Goal: Navigation & Orientation: Find specific page/section

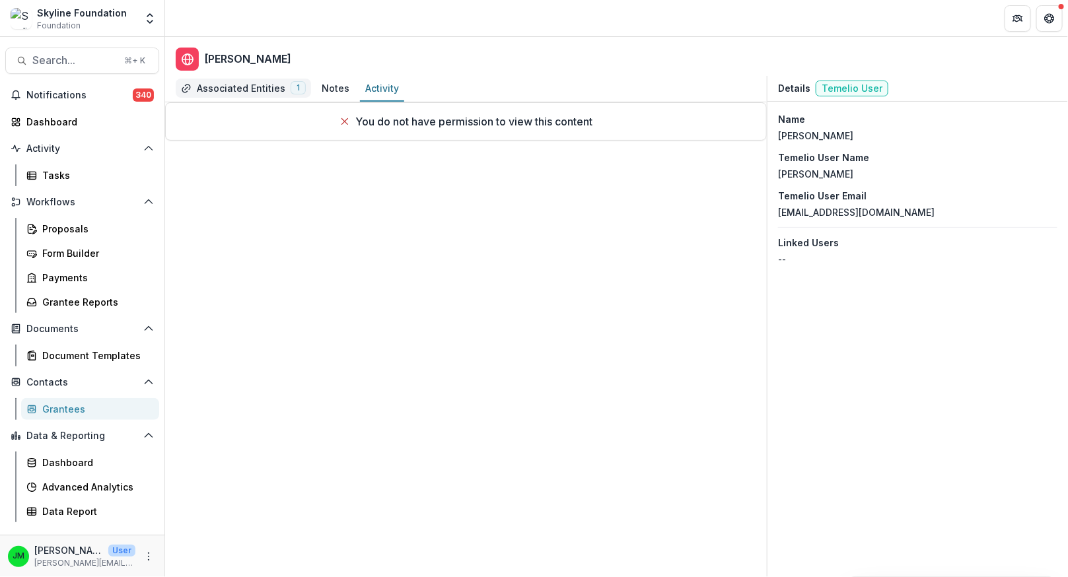
click at [228, 88] on div "Associated Entities" at bounding box center [241, 88] width 88 height 14
click at [335, 81] on div "Notes" at bounding box center [336, 88] width 28 height 14
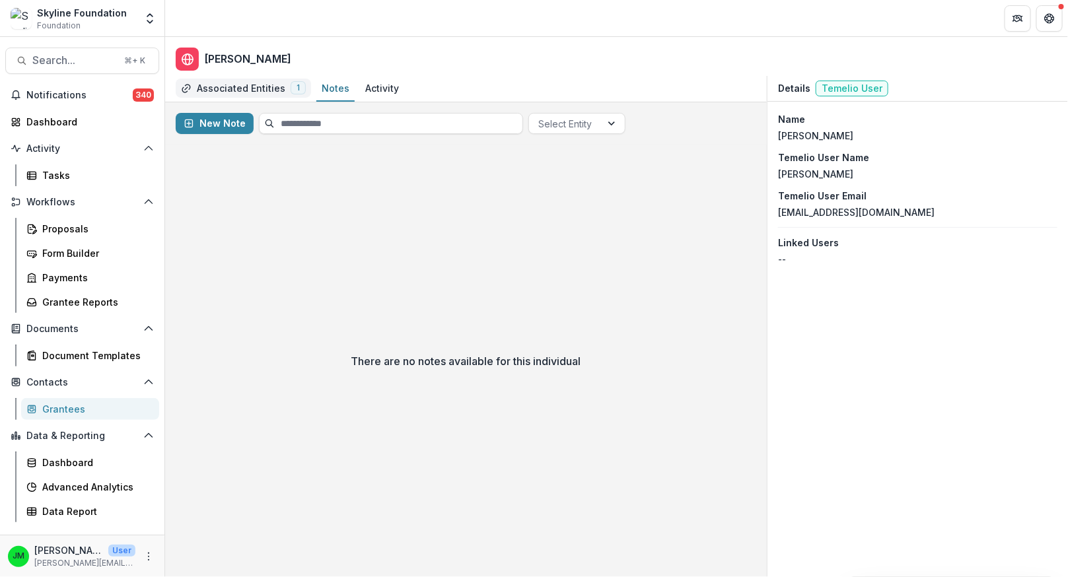
click at [222, 88] on div "Associated Entities" at bounding box center [241, 88] width 88 height 14
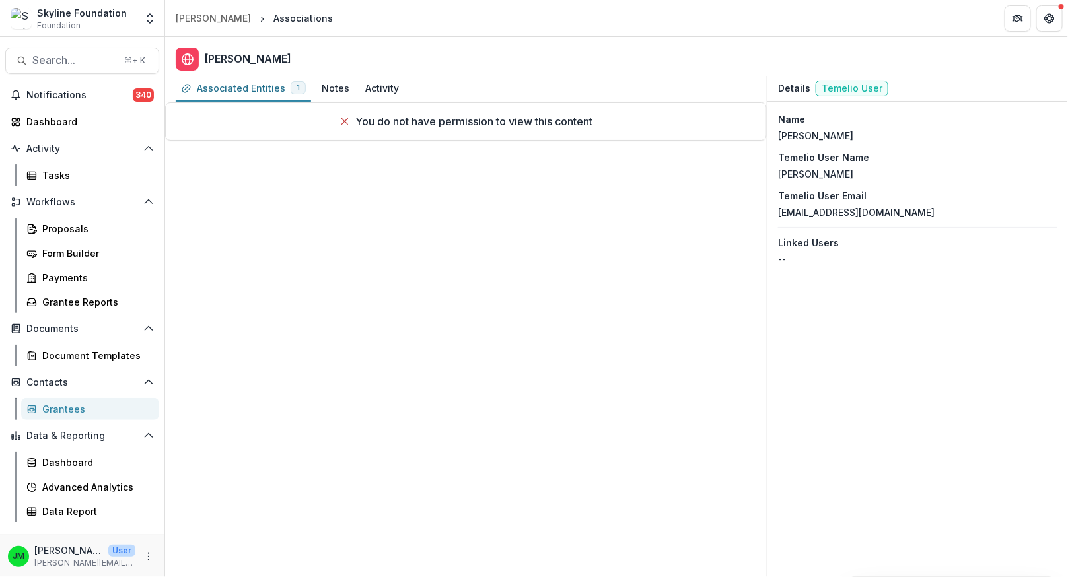
click at [430, 46] on header "[PERSON_NAME]" at bounding box center [616, 56] width 903 height 39
click at [430, 31] on header "[PERSON_NAME] Associations" at bounding box center [616, 18] width 903 height 36
